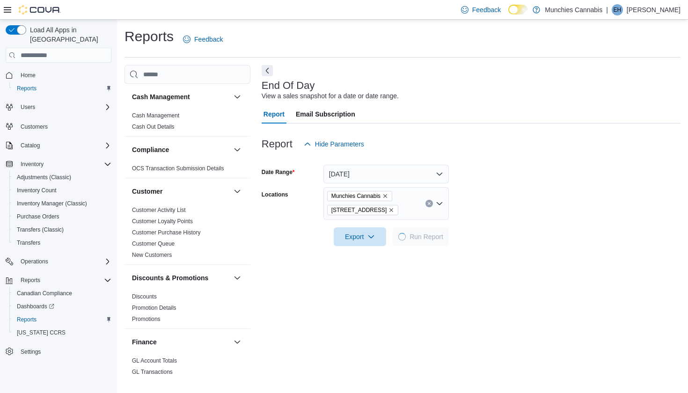
scroll to position [21, 0]
